Goal: Transaction & Acquisition: Purchase product/service

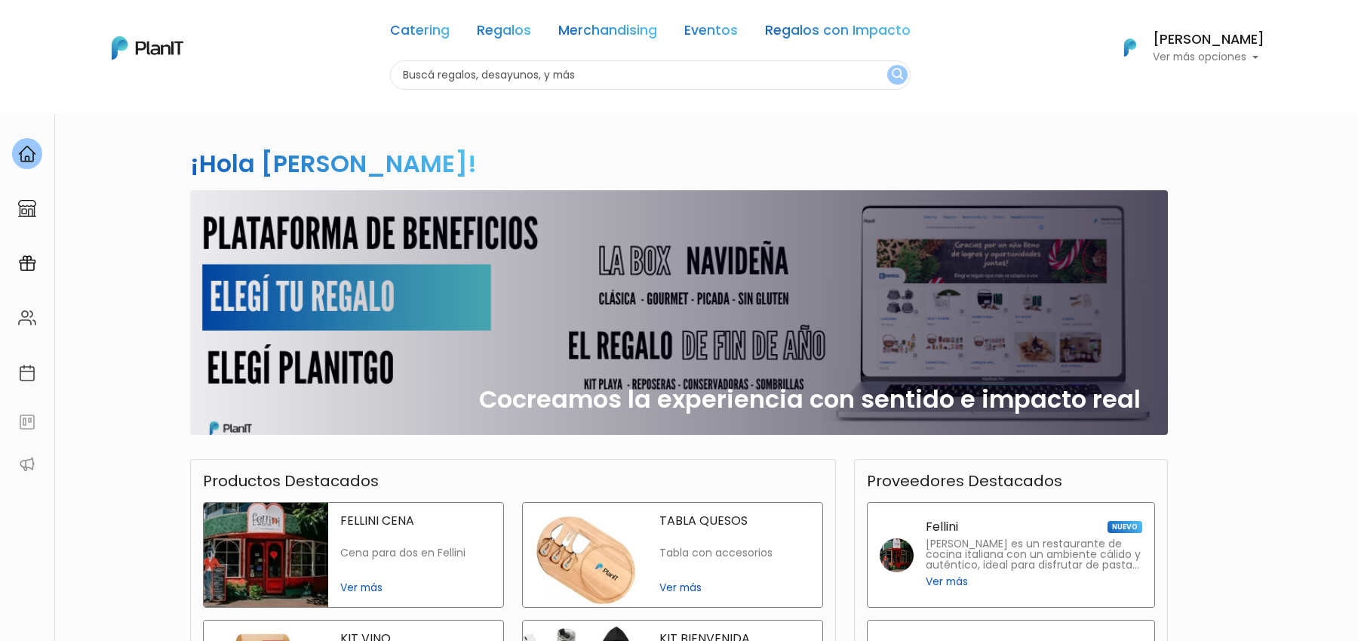
click at [505, 81] on input "text" at bounding box center [650, 74] width 521 height 29
type input "caramelos"
click at [887, 65] on button "submit" at bounding box center [897, 75] width 20 height 20
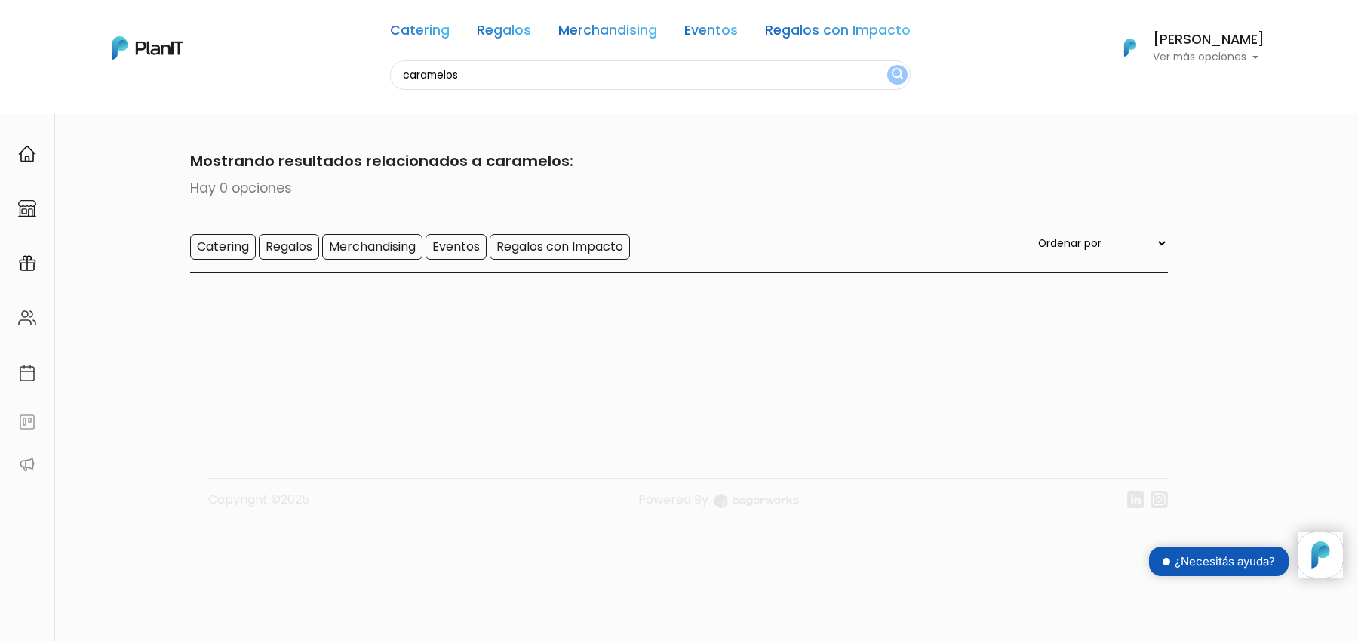
click at [429, 77] on input "caramelos" at bounding box center [650, 74] width 521 height 29
type input "dulces"
click at [887, 65] on button "submit" at bounding box center [897, 75] width 20 height 20
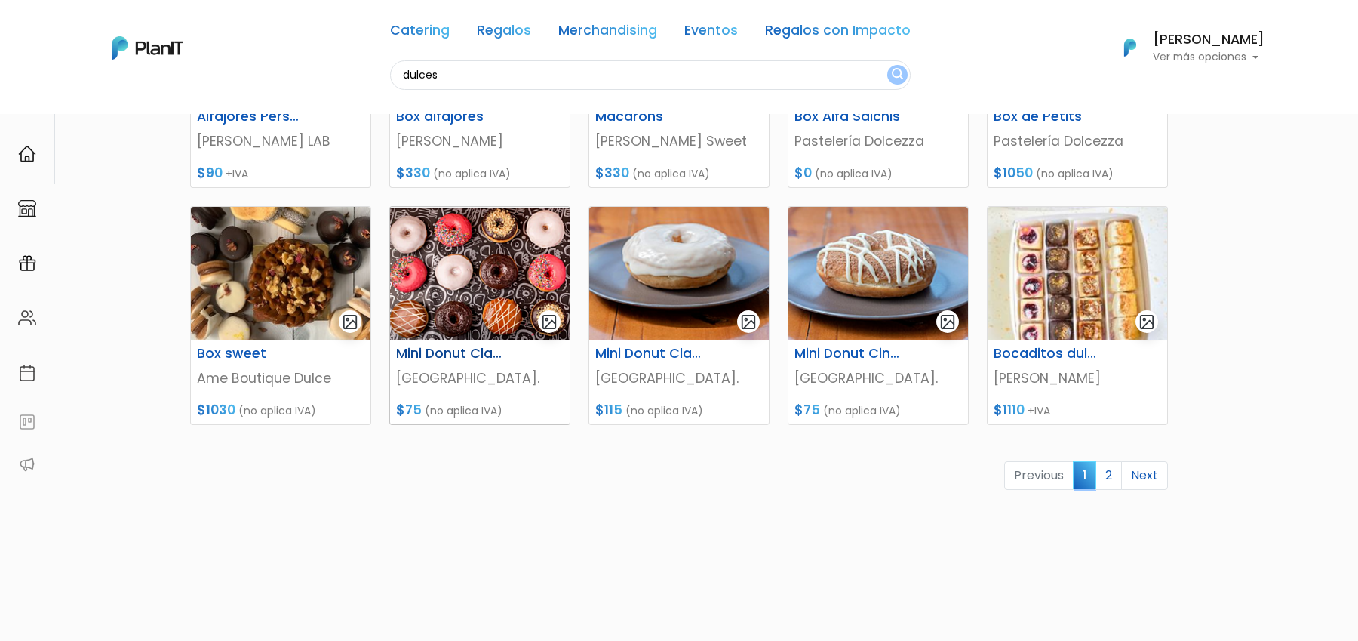
scroll to position [601, 0]
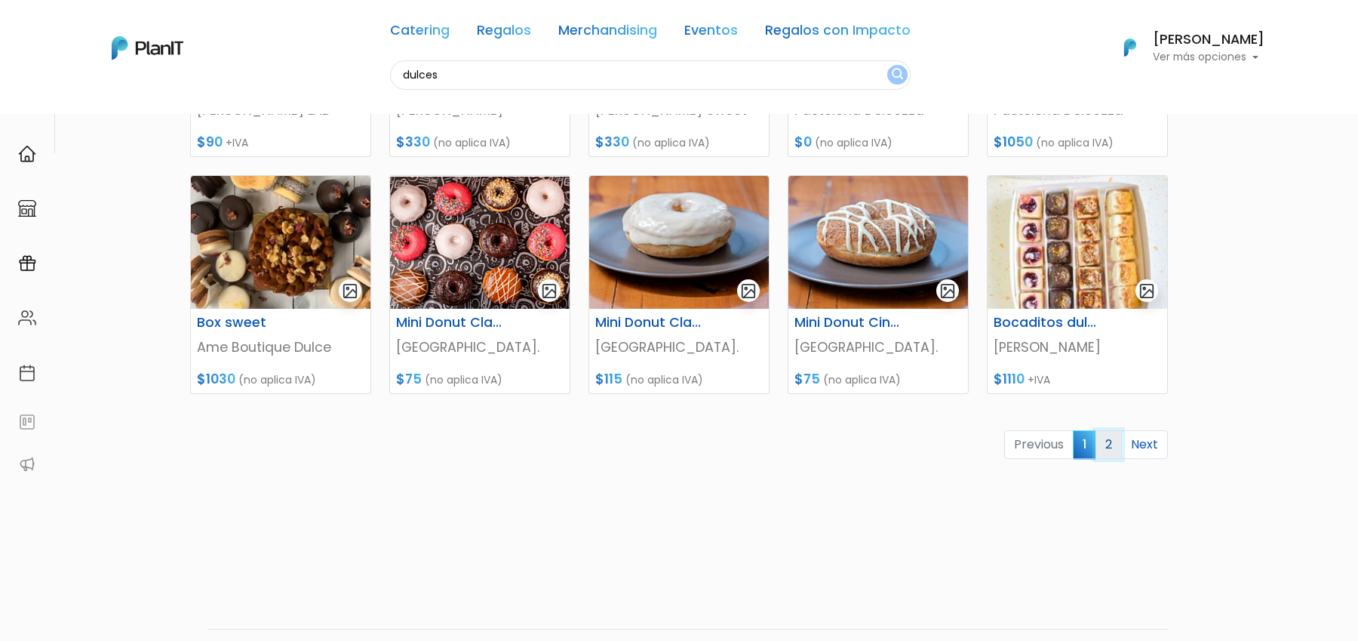
click at [1105, 447] on link "2" at bounding box center [1109, 444] width 26 height 29
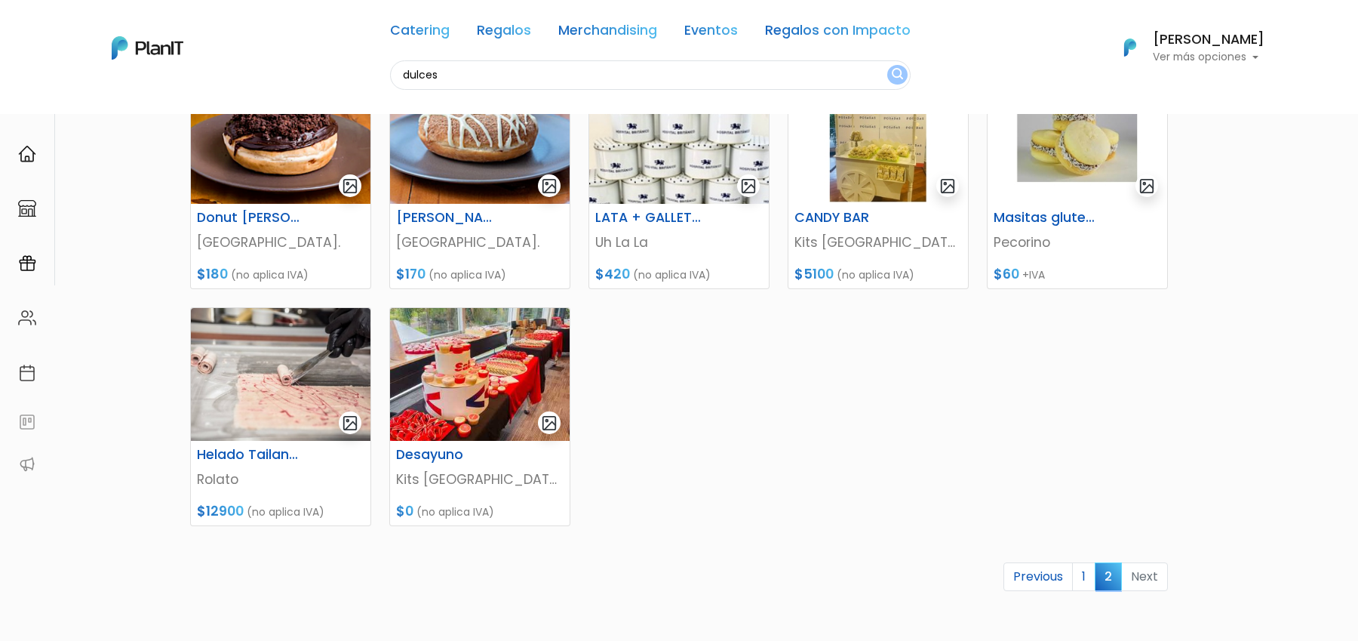
scroll to position [642, 0]
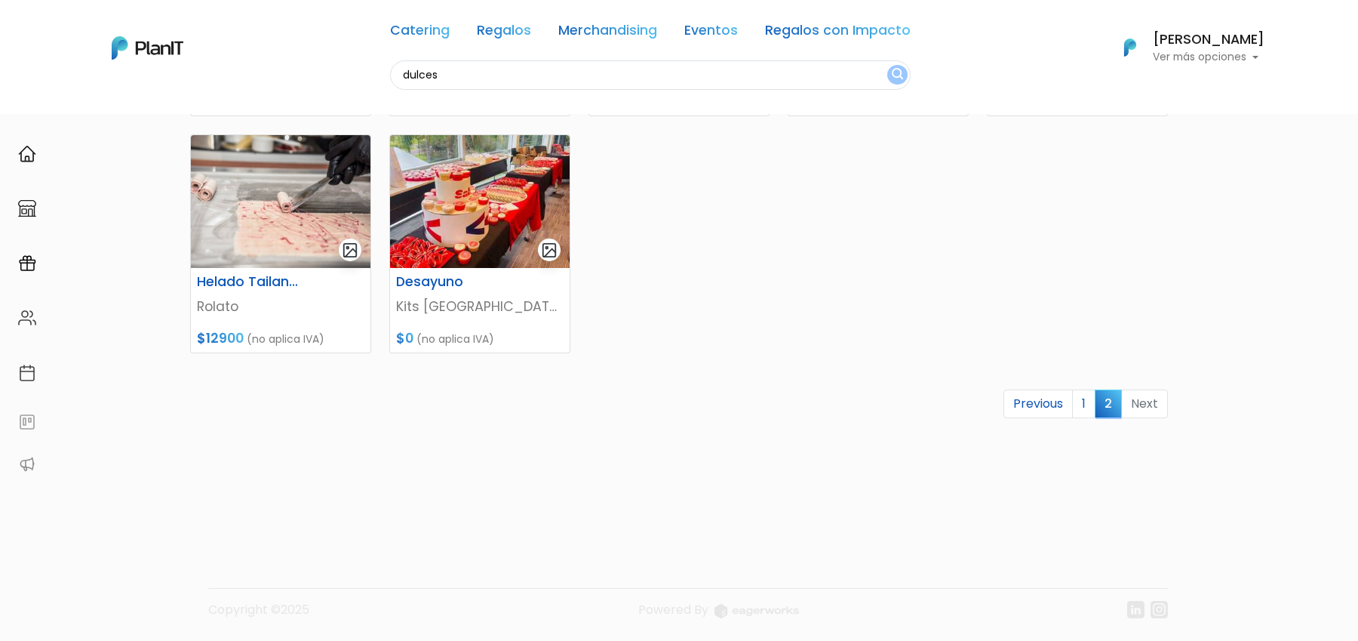
click at [1078, 404] on link "1" at bounding box center [1083, 403] width 23 height 29
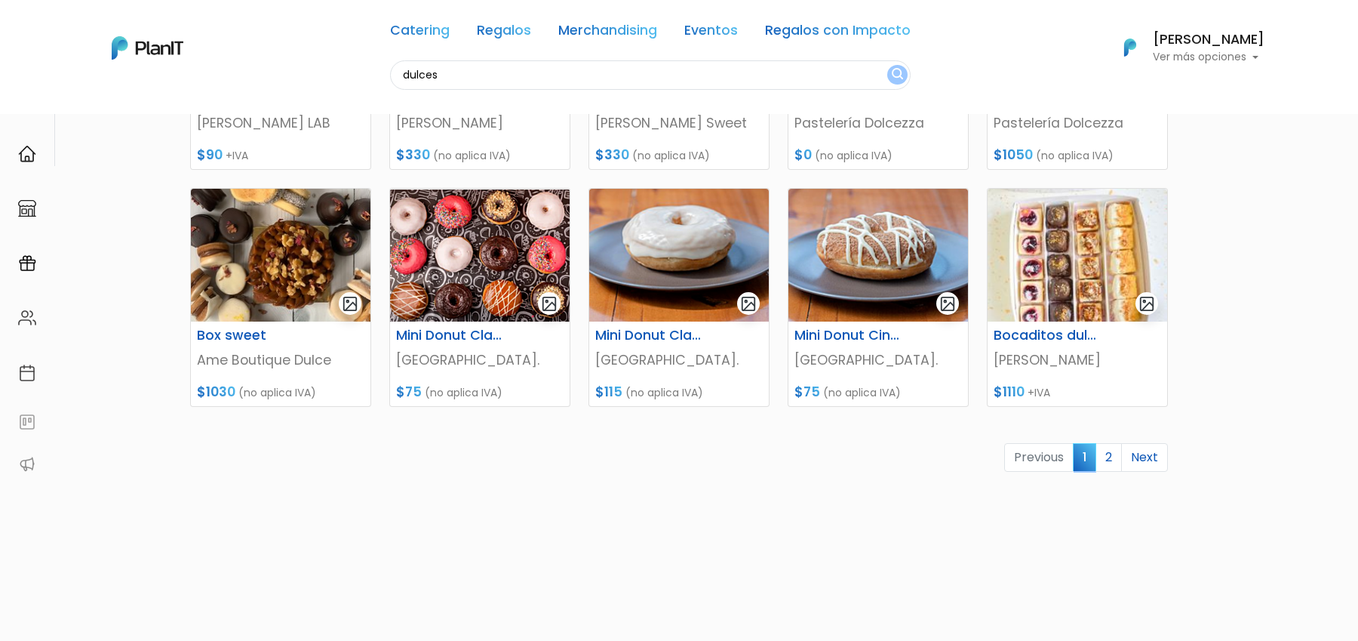
scroll to position [635, 0]
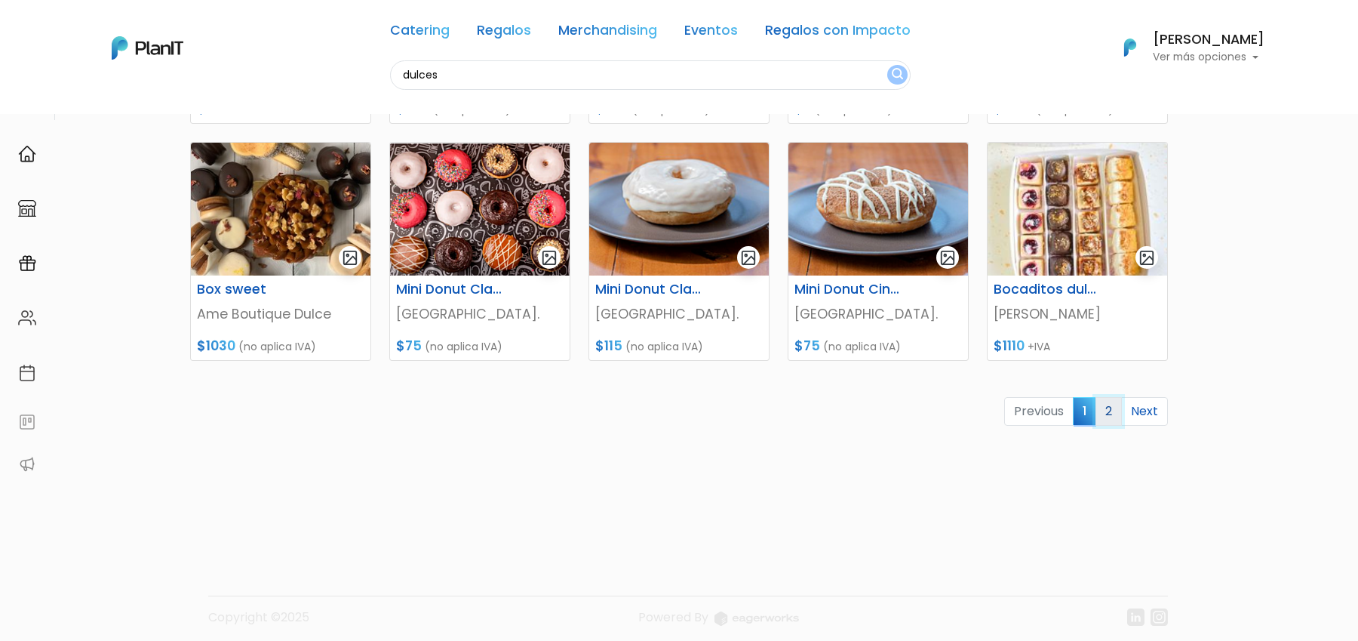
click at [1117, 410] on link "2" at bounding box center [1109, 411] width 26 height 29
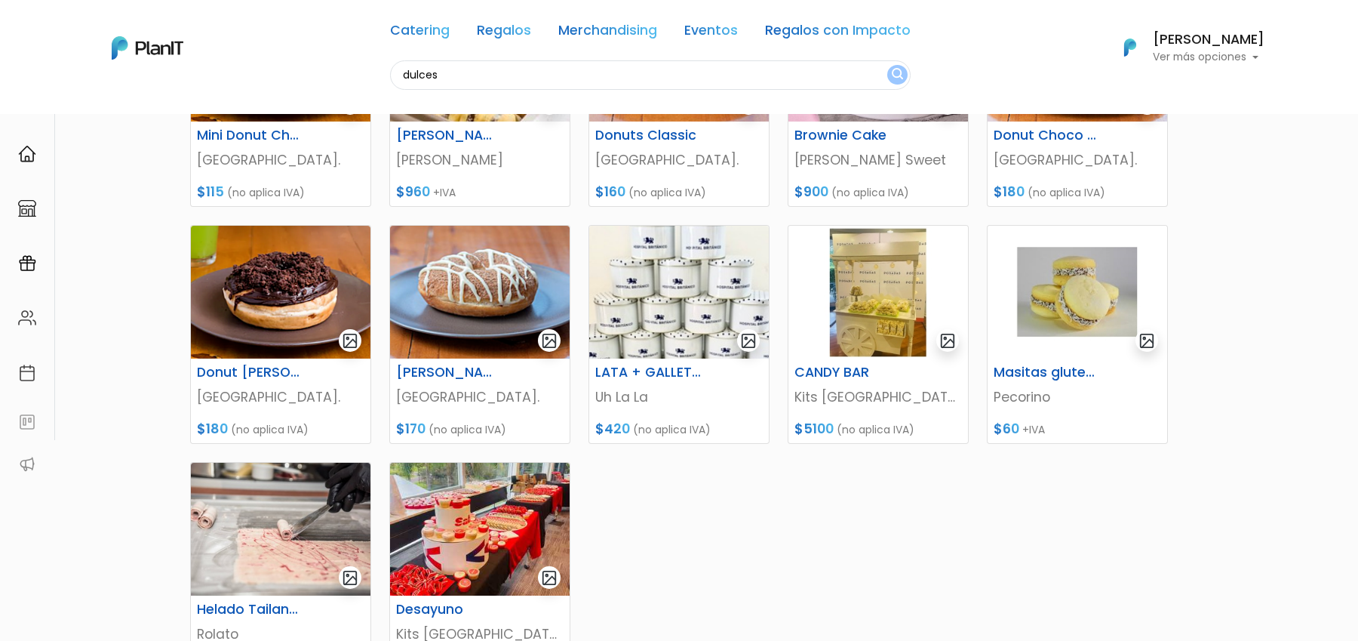
scroll to position [318, 0]
